Goal: Information Seeking & Learning: Learn about a topic

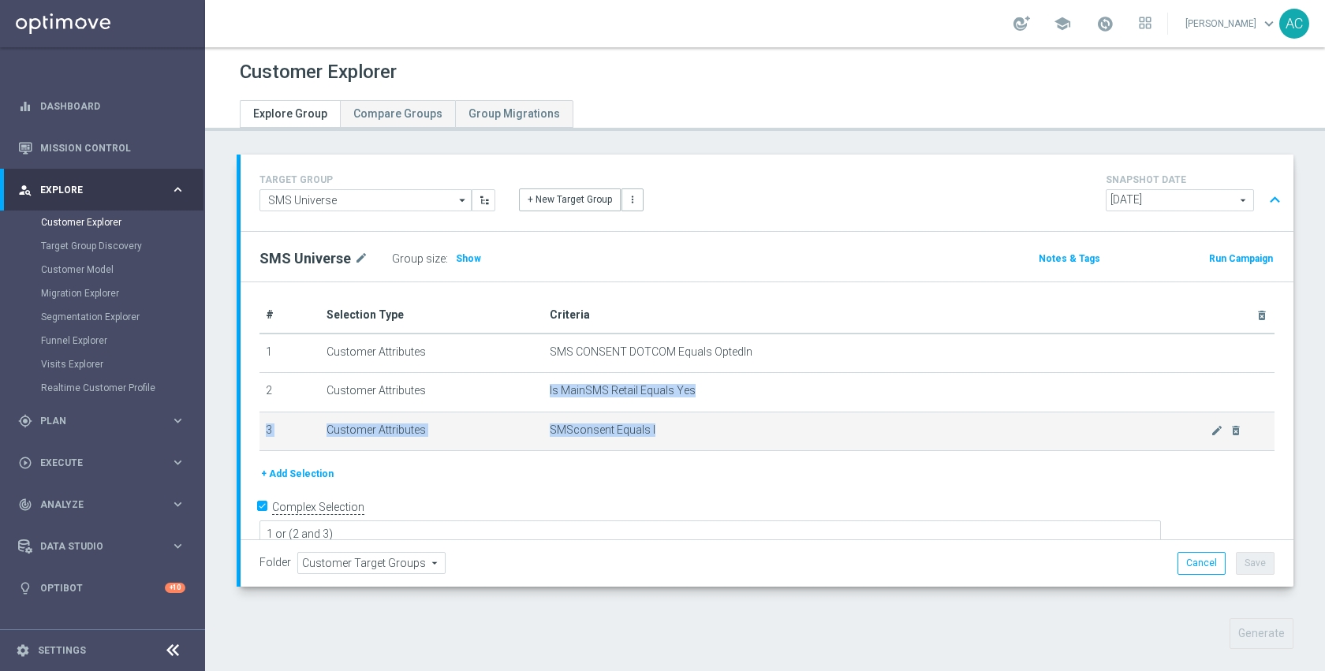
drag, startPoint x: 538, startPoint y: 389, endPoint x: 654, endPoint y: 432, distance: 123.8
click at [654, 432] on tbody "1 Customer Attributes SMS CONSENT DOTCOM Equals OptedIn mode_edit delete_foreve…" at bounding box center [767, 393] width 1015 height 118
copy tbody "Is MainSMS Retail Equals Yes mode_edit delete_forever 3 Customer Attributes SMS…"
click at [734, 413] on td "SMSconsent Equals I mode_edit delete_forever" at bounding box center [908, 431] width 731 height 39
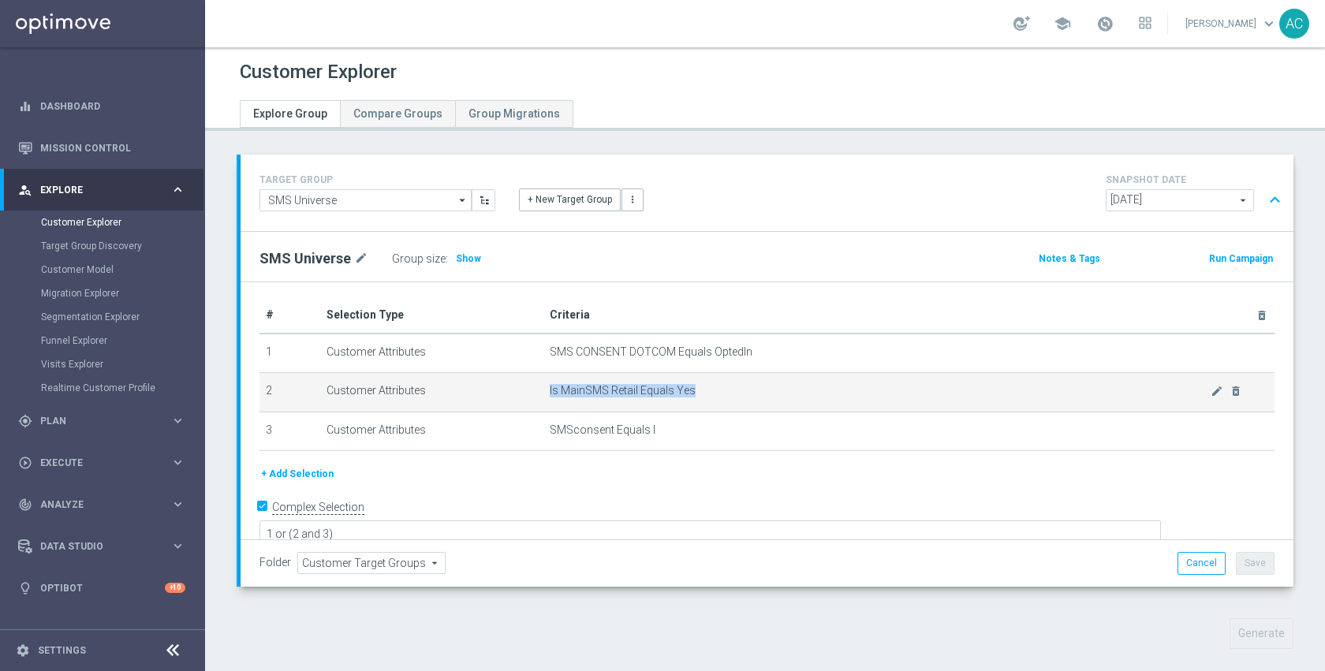
drag, startPoint x: 698, startPoint y: 393, endPoint x: 543, endPoint y: 397, distance: 154.6
click at [550, 397] on span "Is MainSMS Retail Equals Yes" at bounding box center [880, 390] width 661 height 13
copy span "Is MainSMS Retail Equals Yes"
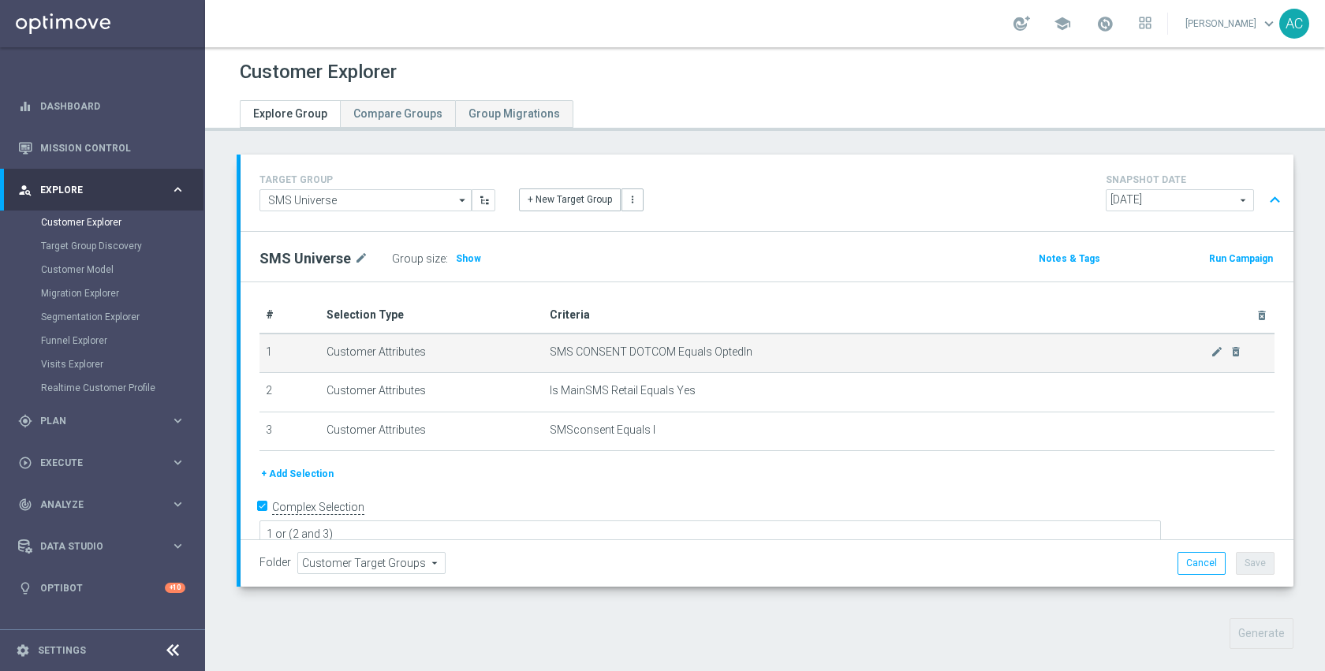
click at [726, 351] on span "SMS CONSENT DOTCOM Equals OptedIn" at bounding box center [880, 351] width 661 height 13
copy tbody "OptedIn mode_edit delete_forever"
